Goal: Find specific page/section: Find specific page/section

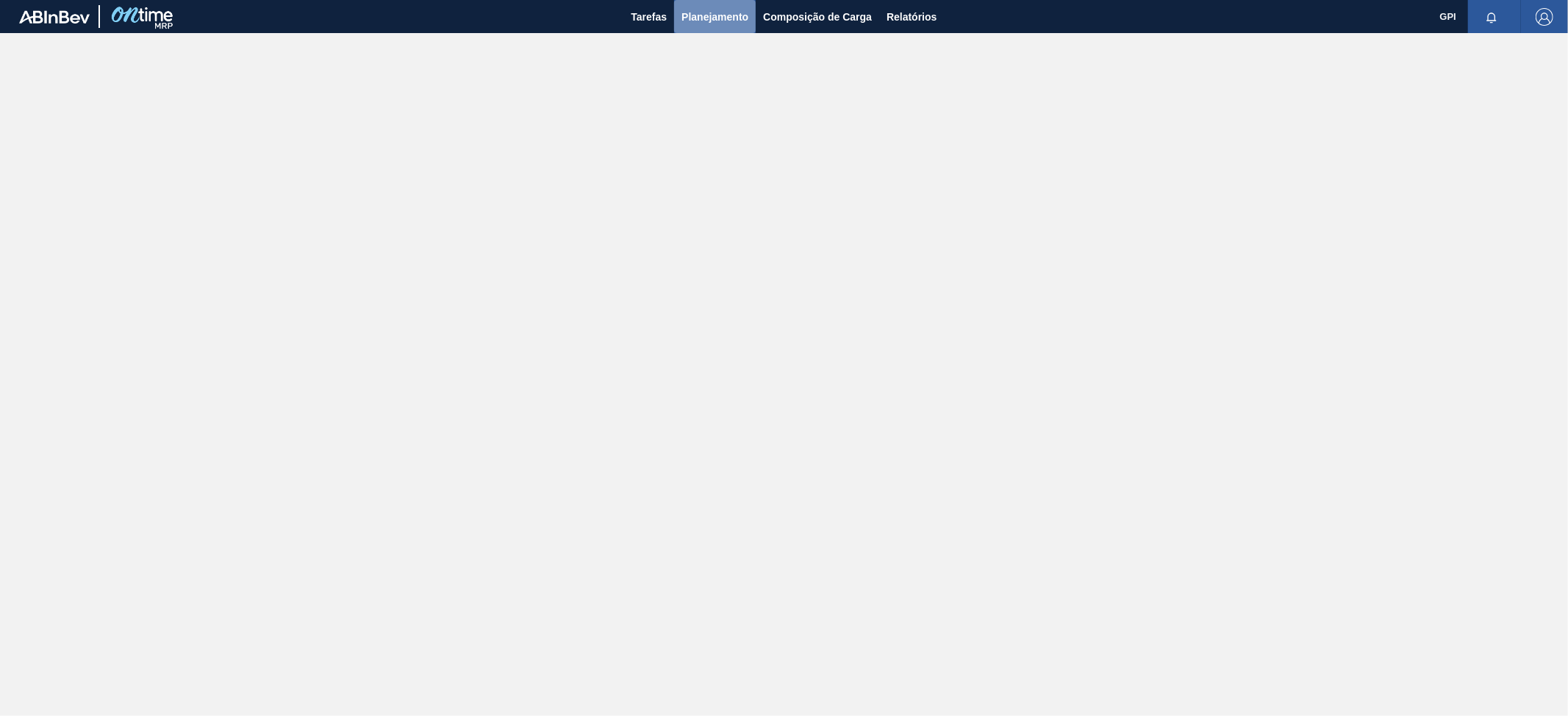
click at [715, 20] on span "Planejamento" at bounding box center [715, 17] width 66 height 18
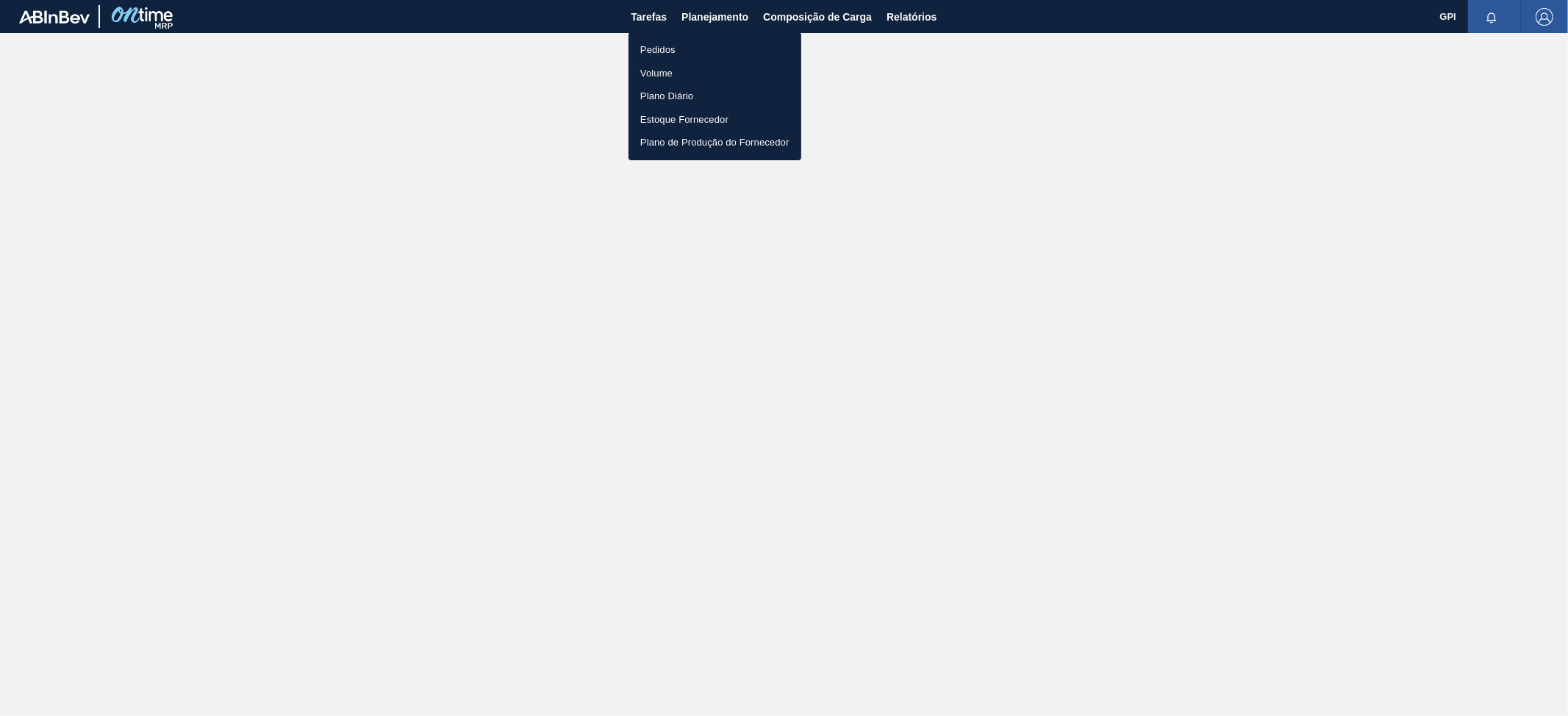
click at [674, 53] on li "Pedidos" at bounding box center [715, 50] width 173 height 23
